Goal: Task Accomplishment & Management: Manage account settings

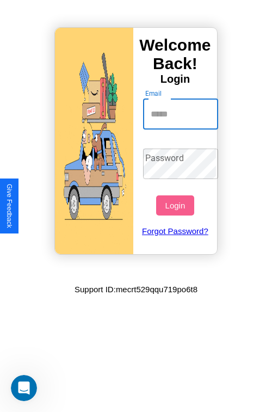
click at [182, 114] on input "Email" at bounding box center [181, 114] width 76 height 31
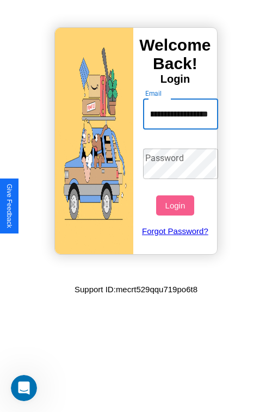
scroll to position [0, 56]
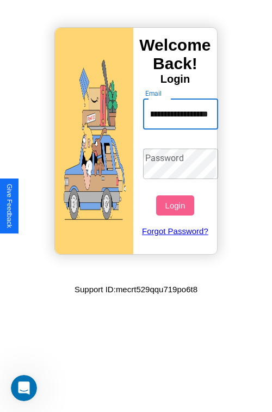
type input "**********"
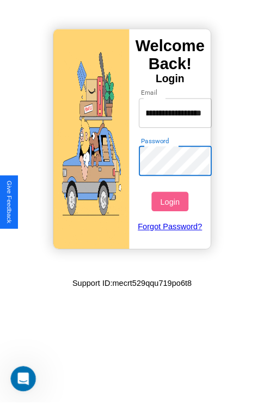
scroll to position [0, 0]
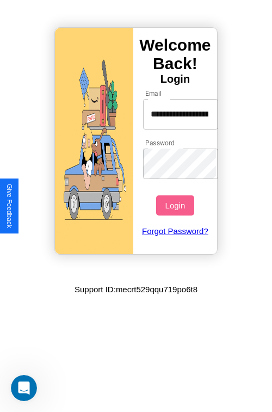
click at [176, 205] on button "Login" at bounding box center [175, 206] width 38 height 20
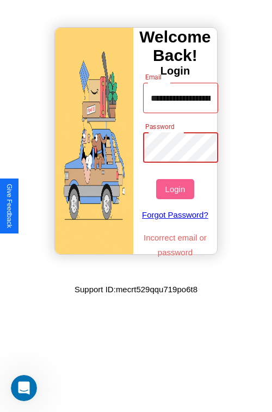
click at [176, 189] on button "Login" at bounding box center [175, 189] width 38 height 20
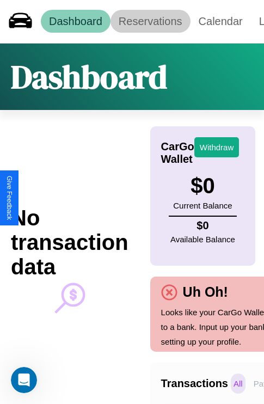
click at [150, 21] on link "Reservations" at bounding box center [151, 21] width 80 height 23
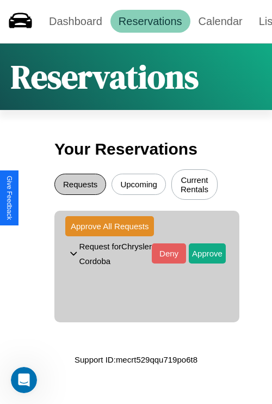
click at [80, 186] on button "Requests" at bounding box center [80, 184] width 52 height 21
click at [199, 255] on button "Approve" at bounding box center [207, 253] width 37 height 20
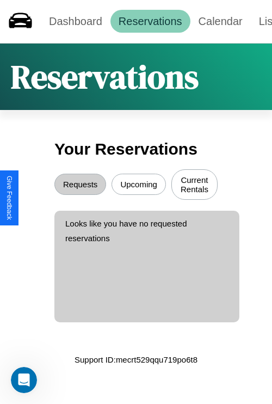
click at [139, 186] on button "Upcoming" at bounding box center [139, 184] width 54 height 21
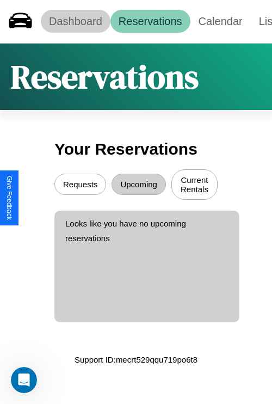
click at [75, 21] on link "Dashboard" at bounding box center [76, 21] width 70 height 23
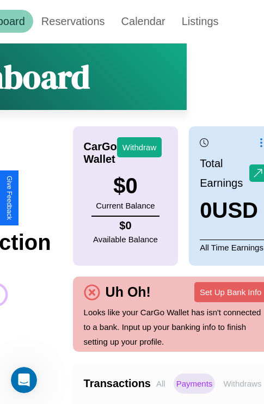
click at [242, 383] on p "Withdraws" at bounding box center [243, 384] width 44 height 20
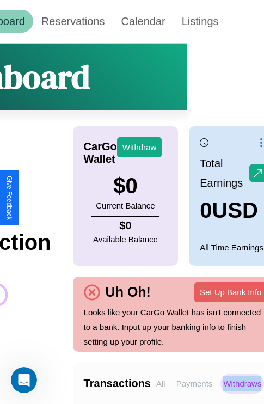
click at [242, 383] on p "Withdraws" at bounding box center [243, 384] width 44 height 20
